Goal: Use online tool/utility: Utilize a website feature to perform a specific function

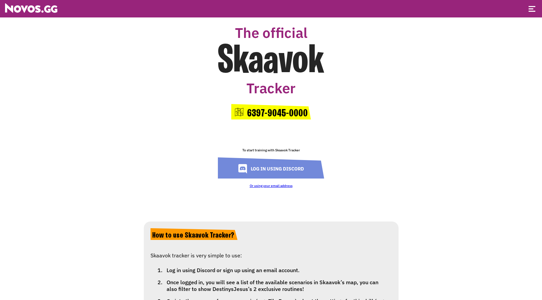
scroll to position [34, 0]
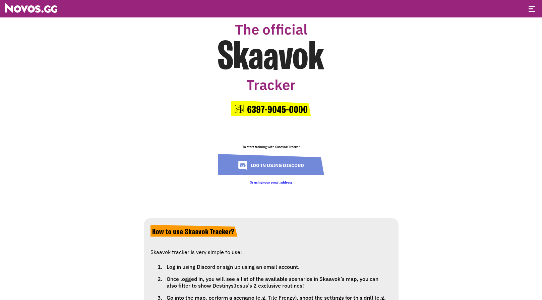
drag, startPoint x: 251, startPoint y: 108, endPoint x: 307, endPoint y: 108, distance: 56.0
click at [307, 108] on div "6397-9045-0000" at bounding box center [271, 108] width 80 height 15
copy span "6397-9045-0000"
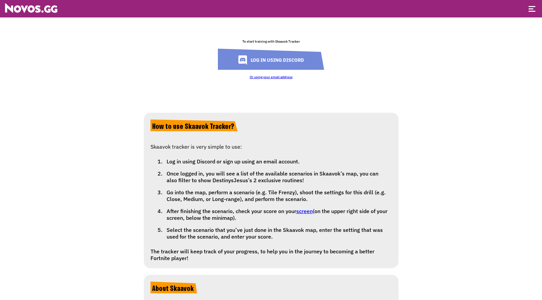
scroll to position [134, 0]
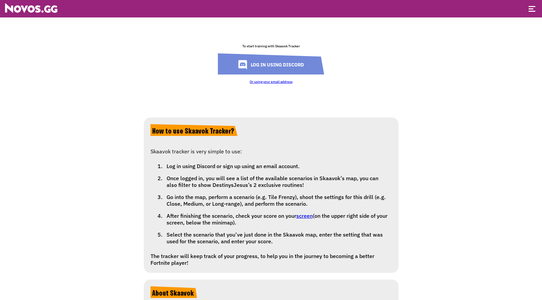
click at [278, 60] on link "Log in using Discord" at bounding box center [271, 63] width 106 height 21
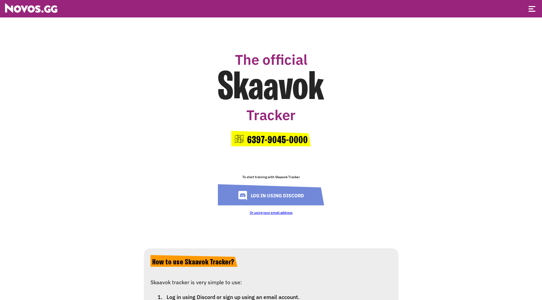
scroll to position [0, 0]
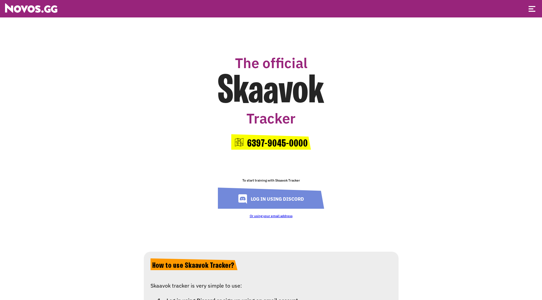
click at [338, 132] on div "The official Skaavok Tracker 6397-9045-0000 To start training with Skaavok Trac…" at bounding box center [271, 136] width 255 height 218
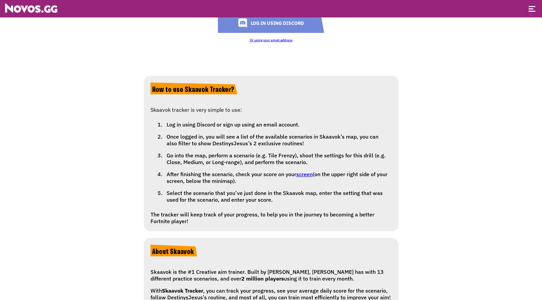
scroll to position [175, 0]
click at [308, 176] on link "screen" at bounding box center [304, 174] width 16 height 7
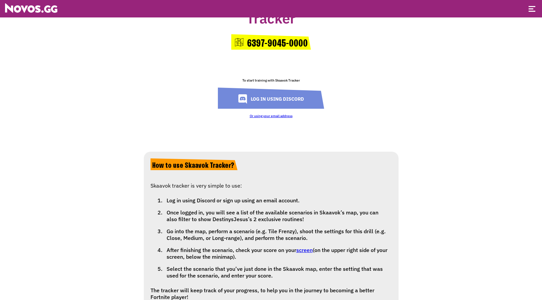
scroll to position [168, 0]
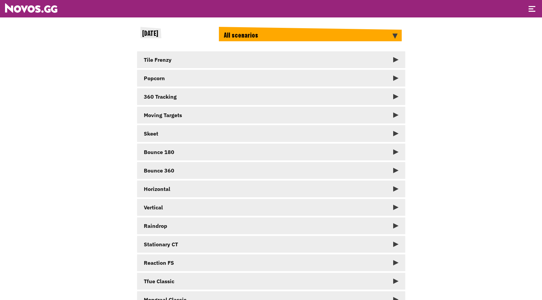
click at [398, 63] on link "Tile Frenzy" at bounding box center [271, 59] width 268 height 17
click at [309, 59] on link "Tile Frenzy" at bounding box center [271, 59] width 268 height 17
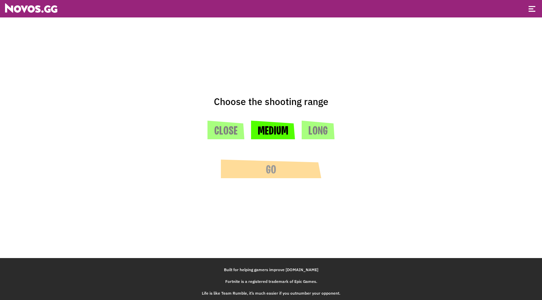
click at [279, 129] on button "Medium" at bounding box center [273, 129] width 44 height 19
click at [278, 165] on button "Go" at bounding box center [271, 168] width 101 height 19
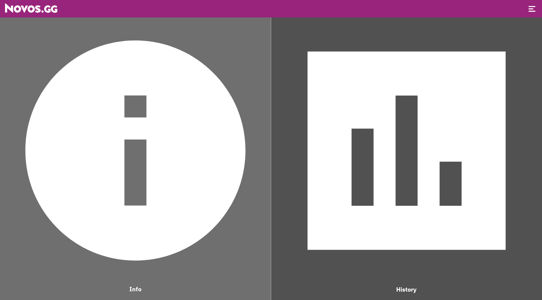
click at [195, 123] on img at bounding box center [135, 150] width 264 height 264
drag, startPoint x: 189, startPoint y: 131, endPoint x: 350, endPoint y: 157, distance: 163.2
click at [189, 132] on img at bounding box center [135, 150] width 264 height 264
click at [384, 160] on img at bounding box center [406, 150] width 264 height 264
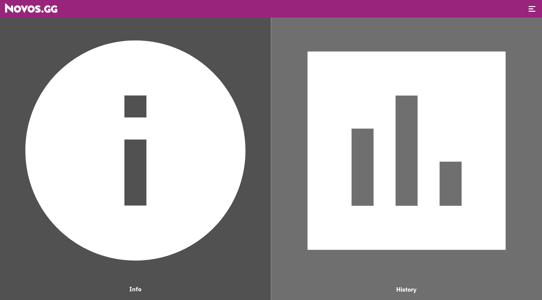
scroll to position [446, 250]
click at [151, 90] on img at bounding box center [135, 150] width 264 height 264
